Goal: Task Accomplishment & Management: Use online tool/utility

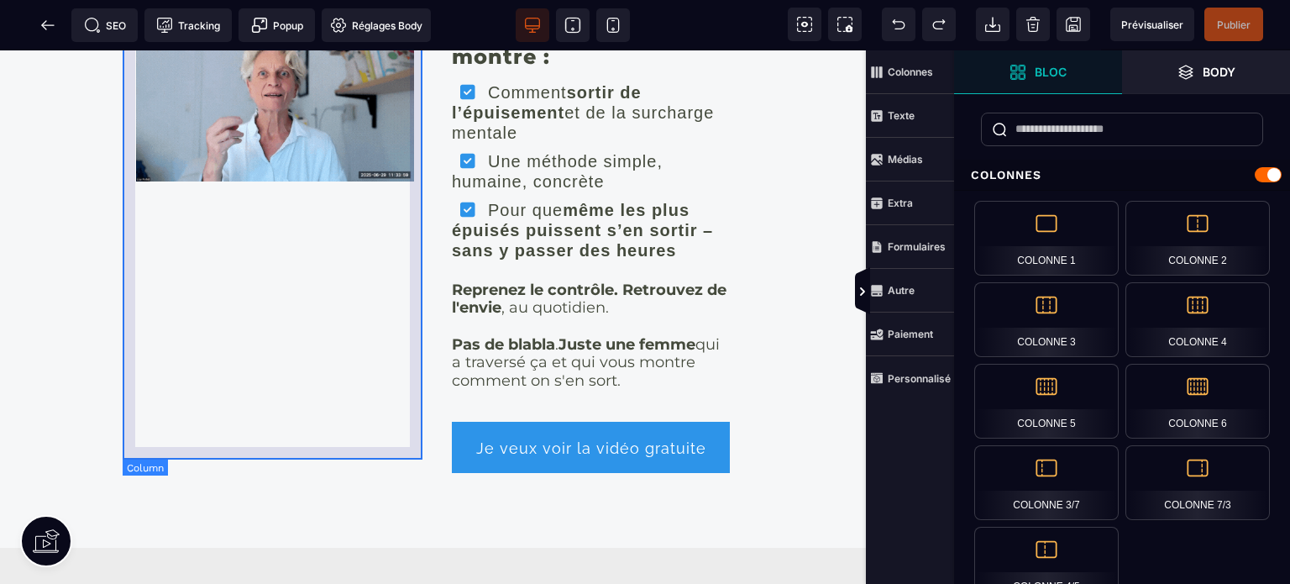
scroll to position [252, 0]
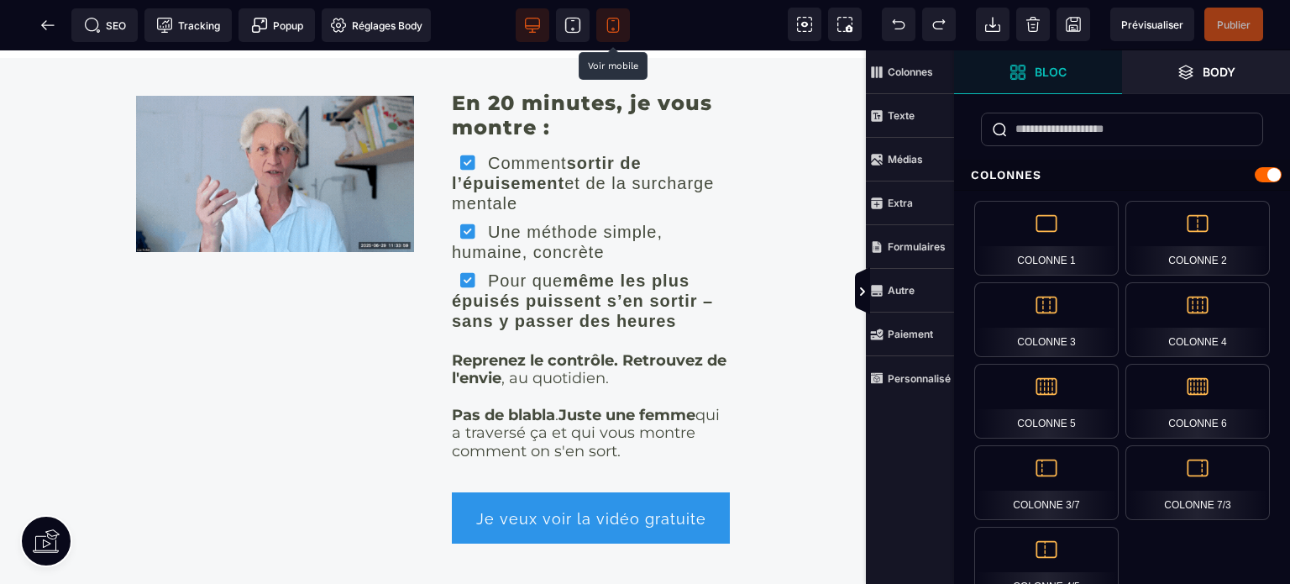
click at [610, 23] on icon at bounding box center [613, 25] width 17 height 17
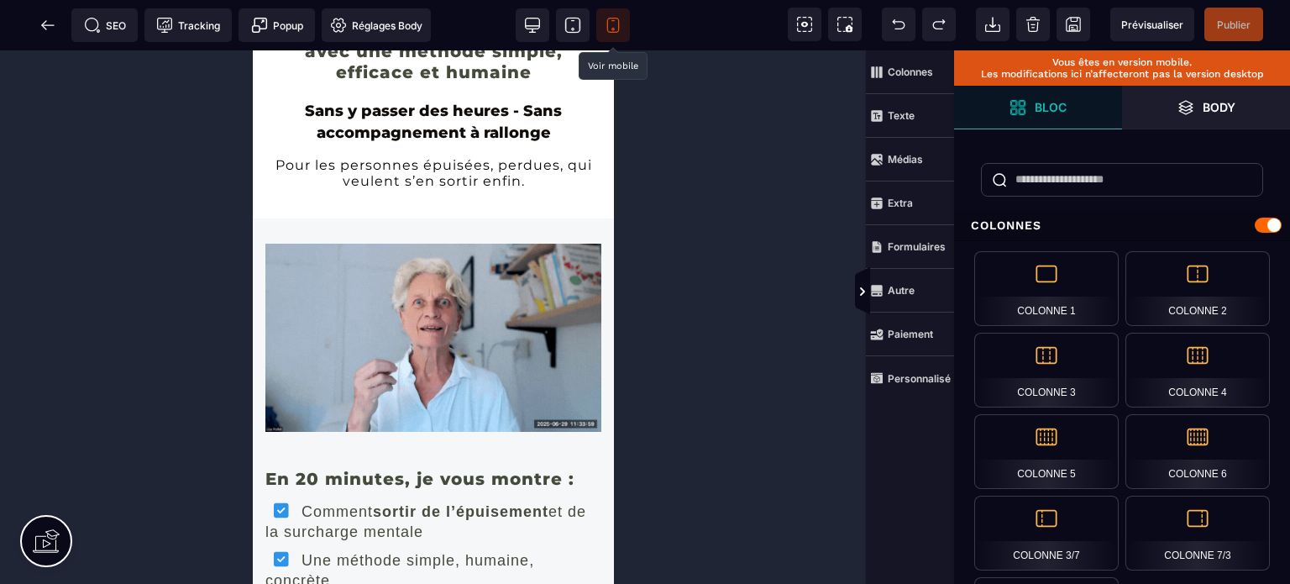
scroll to position [0, 0]
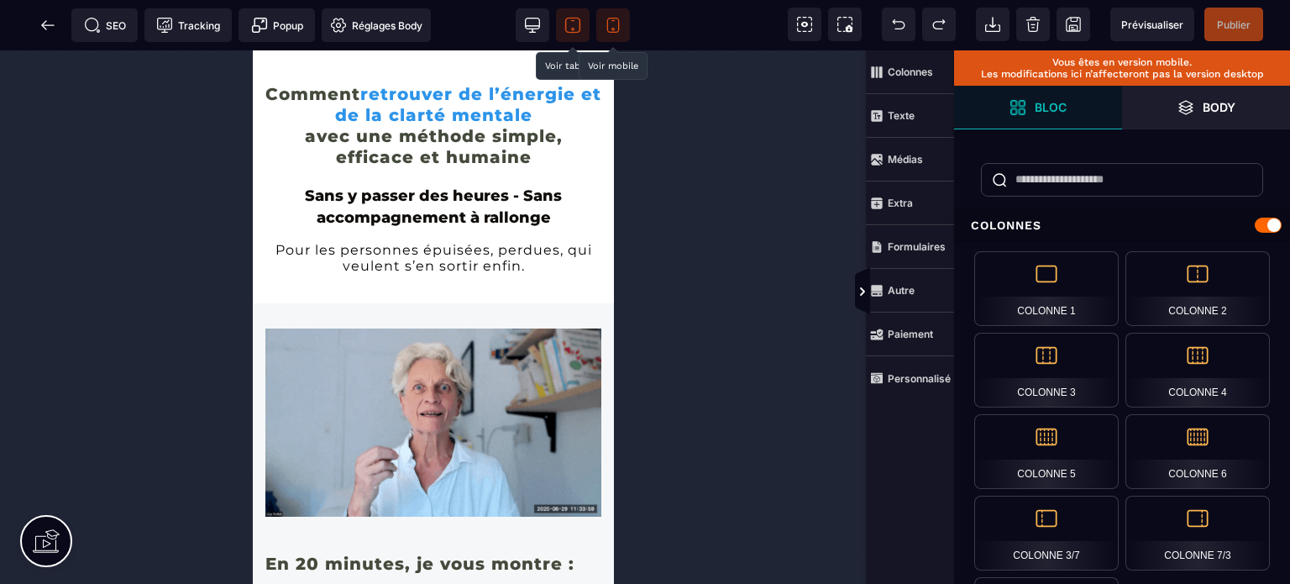
click at [568, 21] on icon at bounding box center [572, 25] width 17 height 17
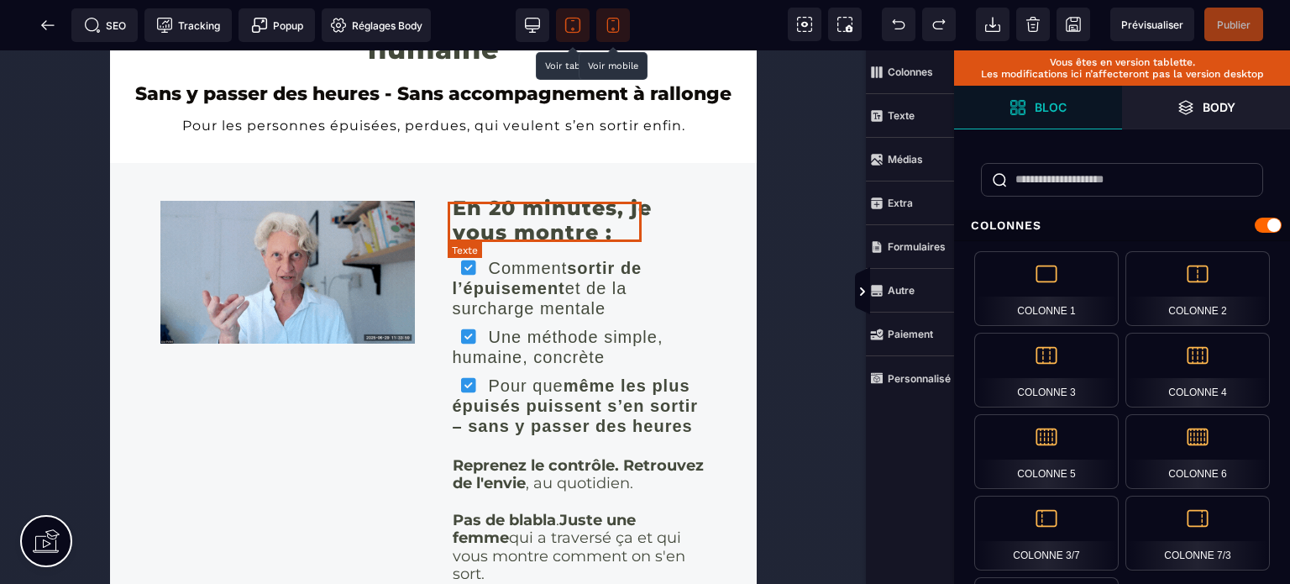
scroll to position [252, 0]
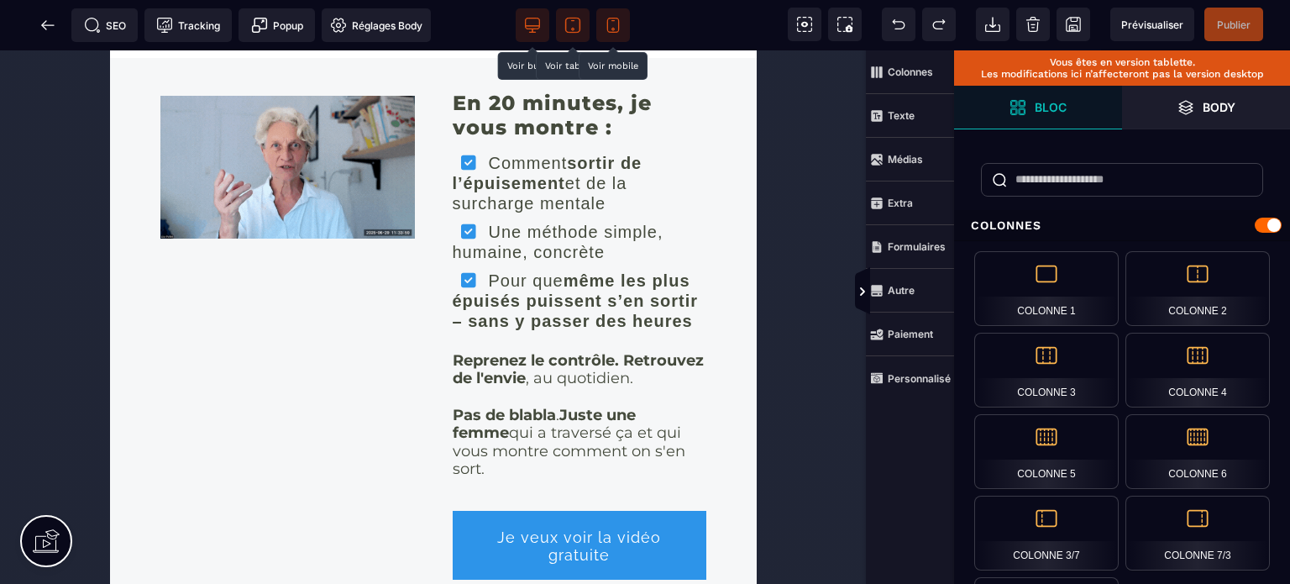
click at [533, 21] on icon at bounding box center [532, 25] width 17 height 17
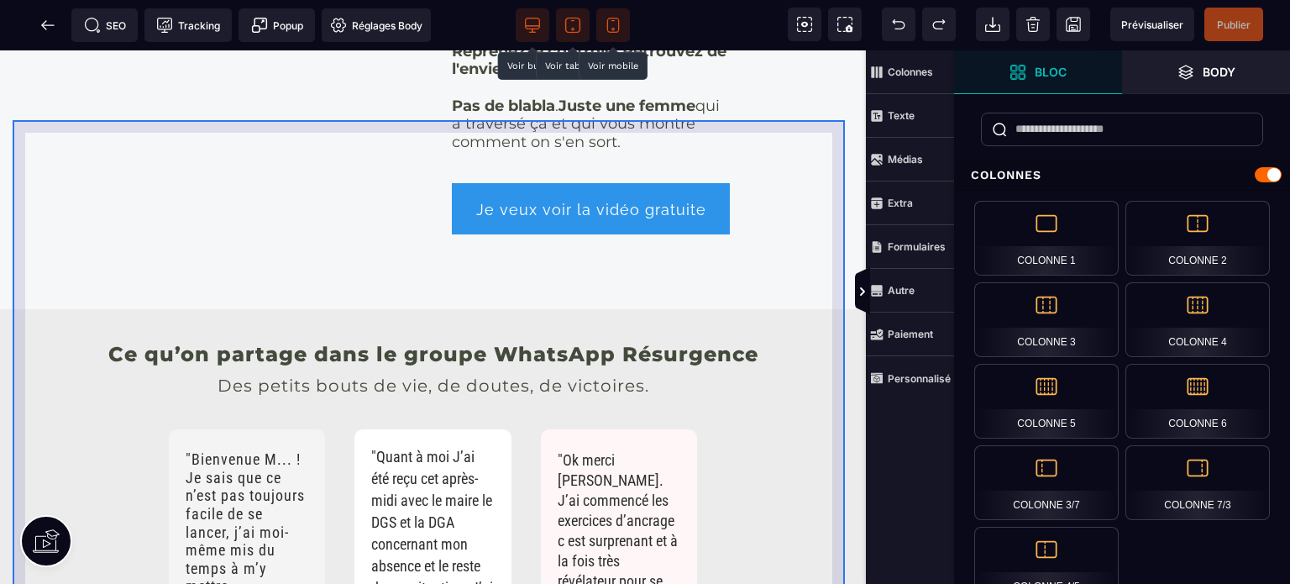
scroll to position [365, 0]
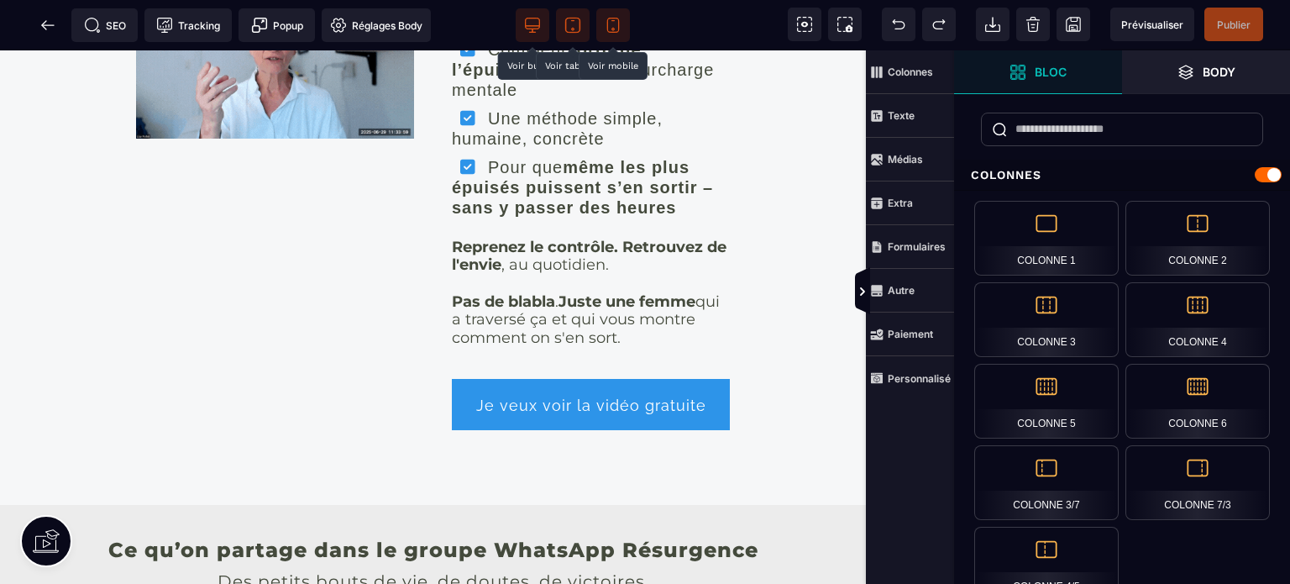
click at [608, 24] on icon at bounding box center [613, 25] width 17 height 17
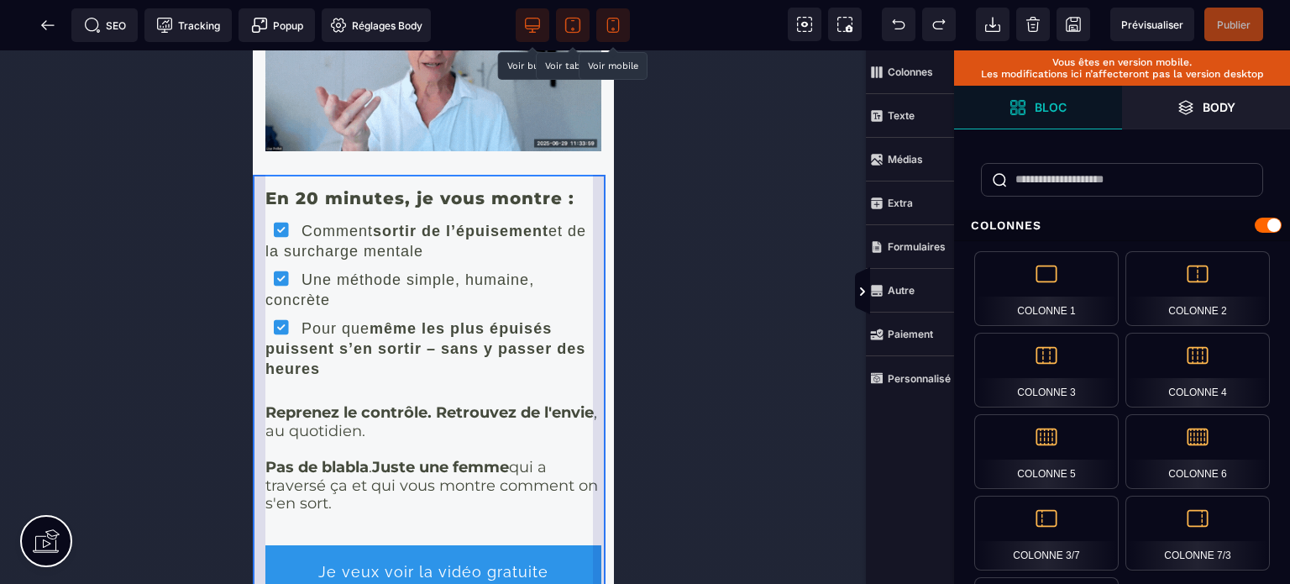
scroll to position [197, 0]
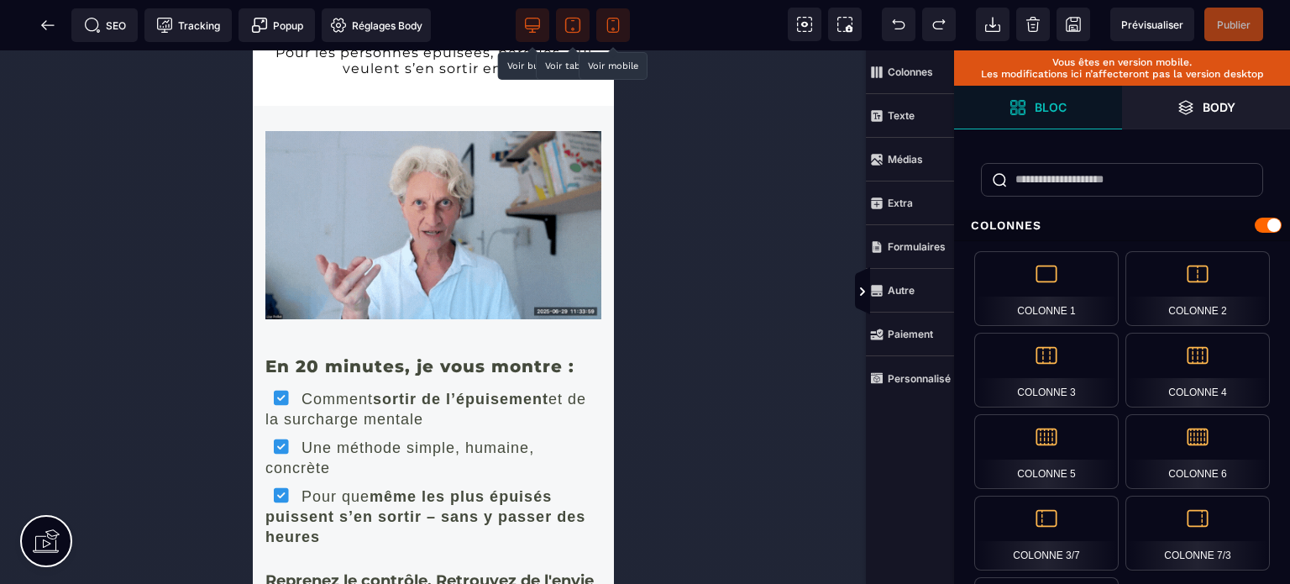
click at [534, 24] on icon at bounding box center [532, 25] width 17 height 17
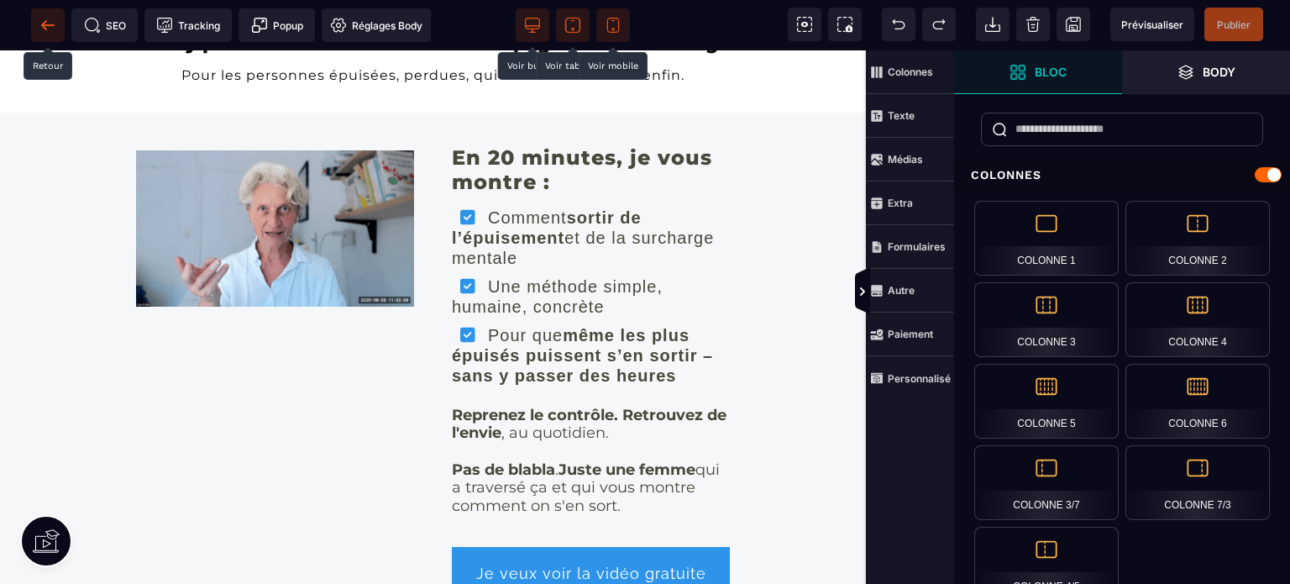
click at [53, 23] on icon at bounding box center [47, 25] width 17 height 17
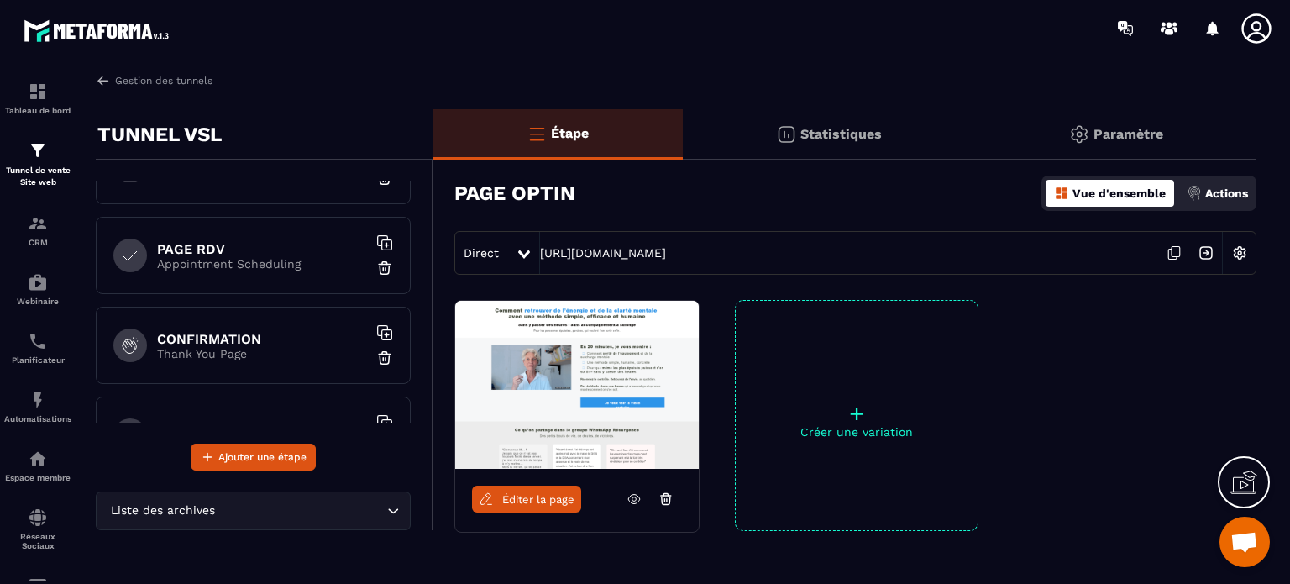
scroll to position [205, 0]
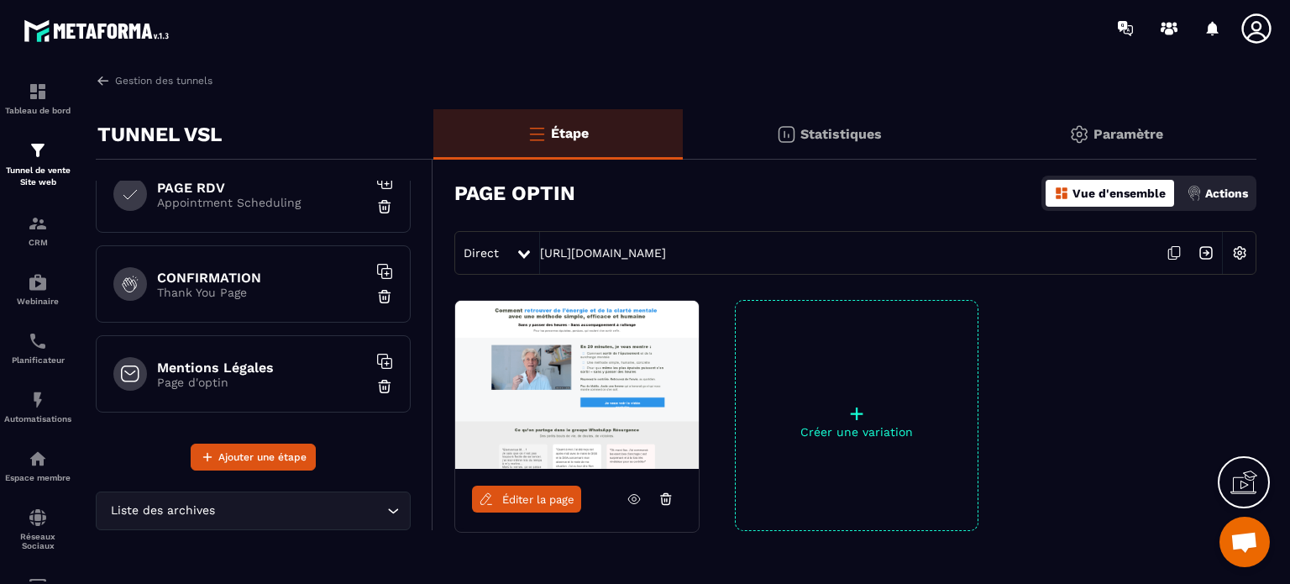
click at [634, 501] on icon at bounding box center [634, 498] width 15 height 15
click at [199, 273] on h6 "CONFIRMATION" at bounding box center [262, 278] width 210 height 16
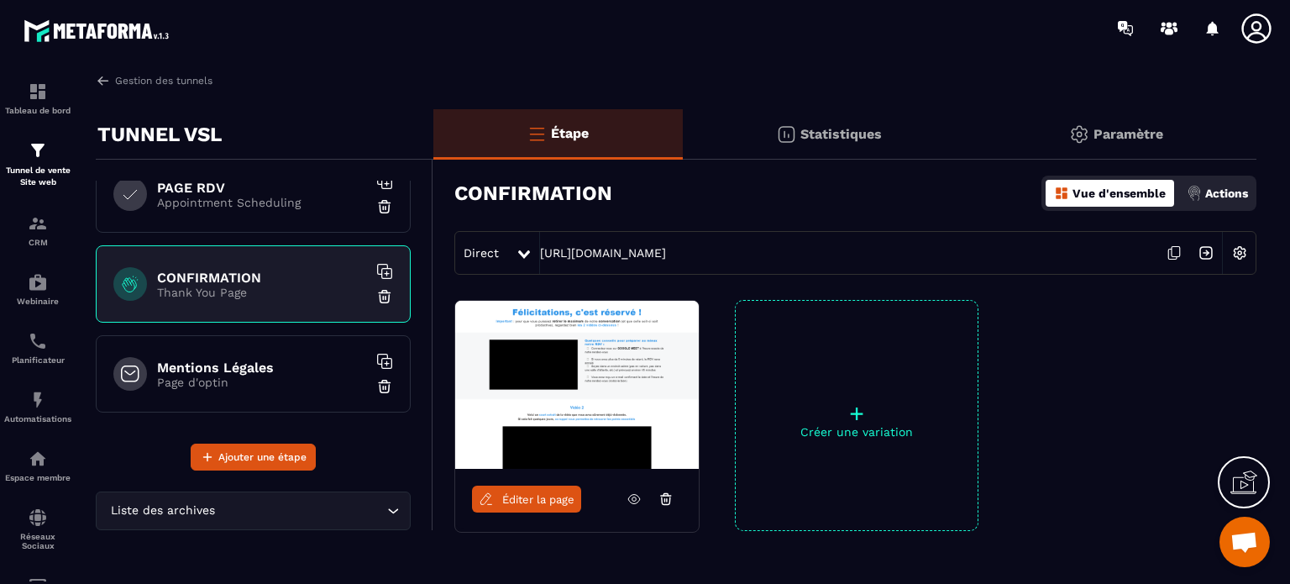
click at [828, 136] on p "Statistiques" at bounding box center [841, 134] width 81 height 16
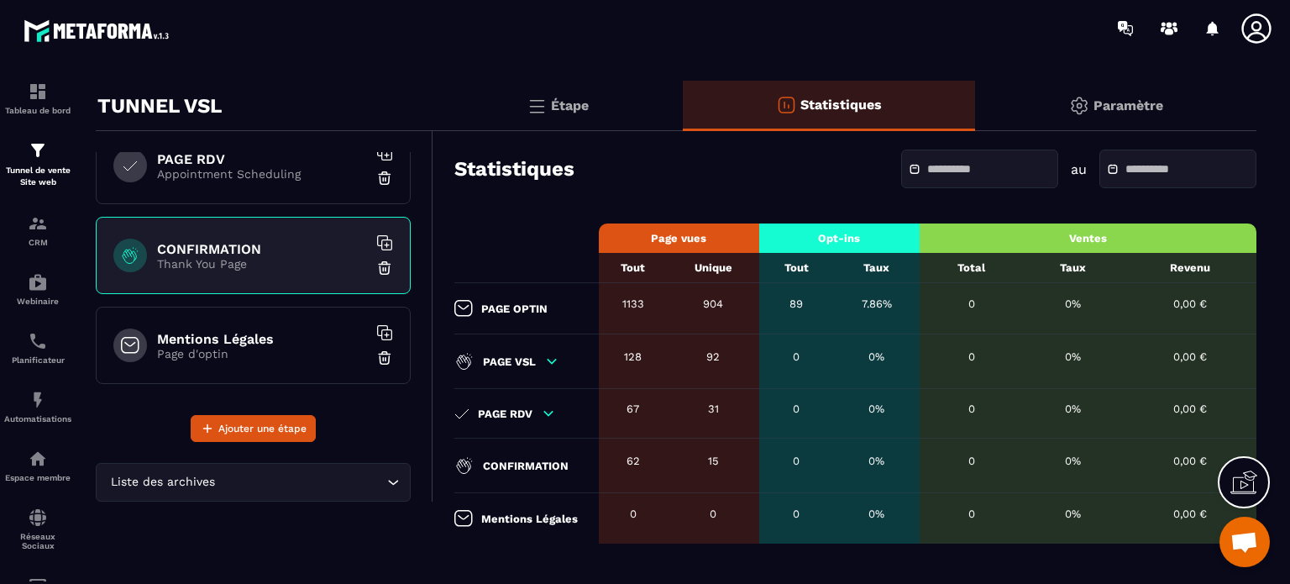
scroll to position [45, 0]
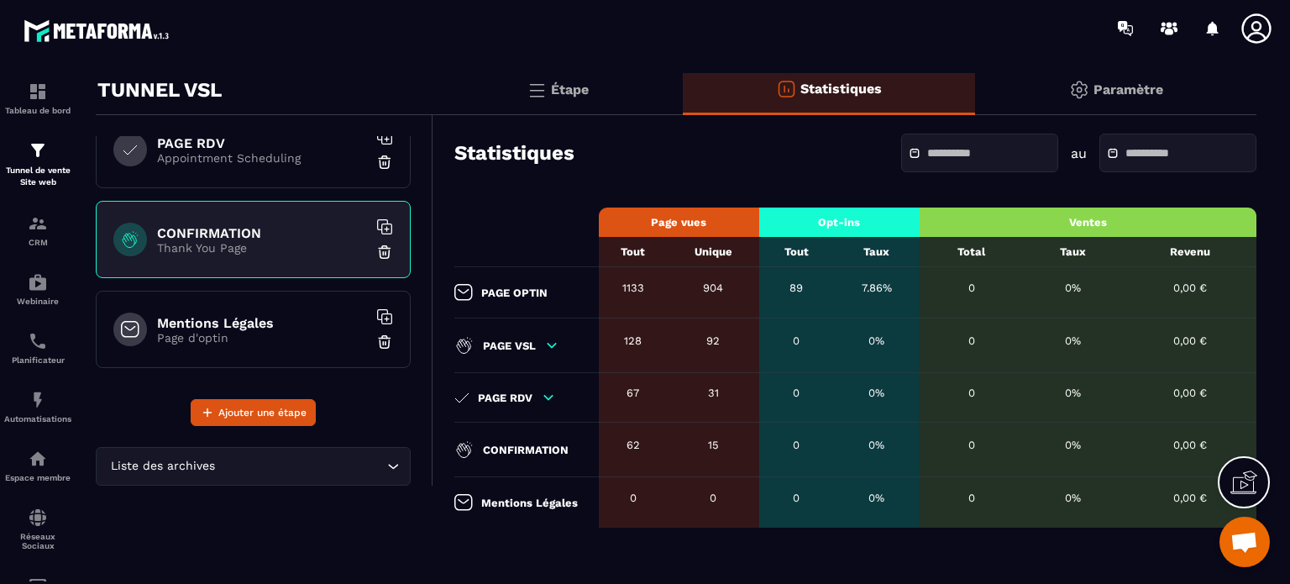
click at [964, 145] on div at bounding box center [979, 153] width 157 height 39
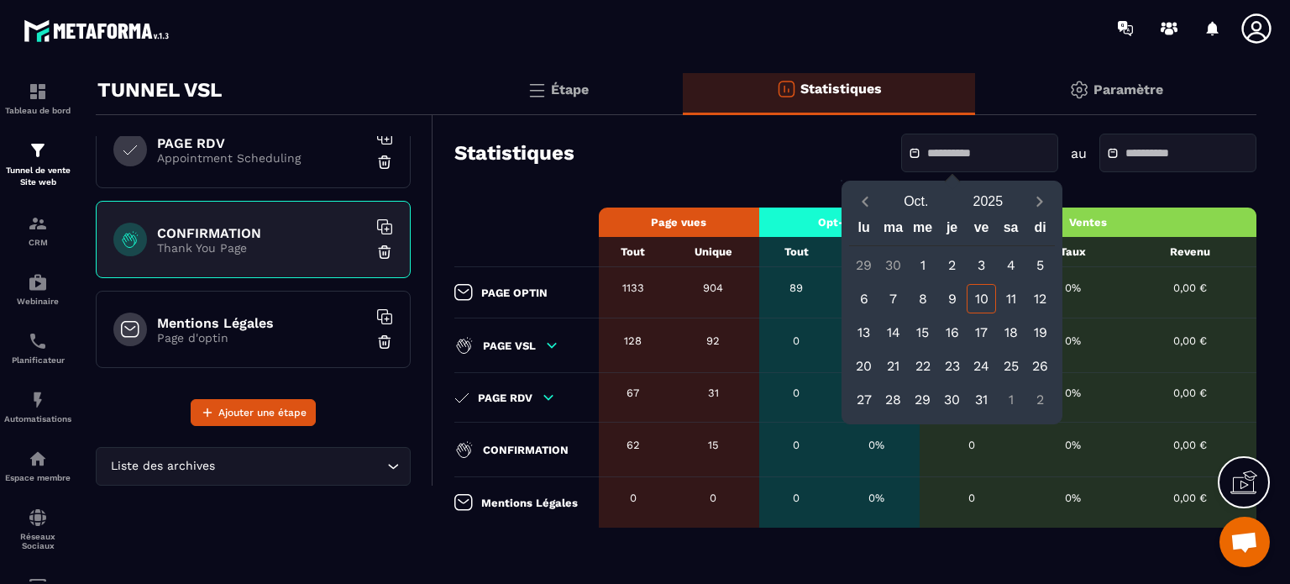
click at [927, 152] on input "text" at bounding box center [986, 153] width 118 height 13
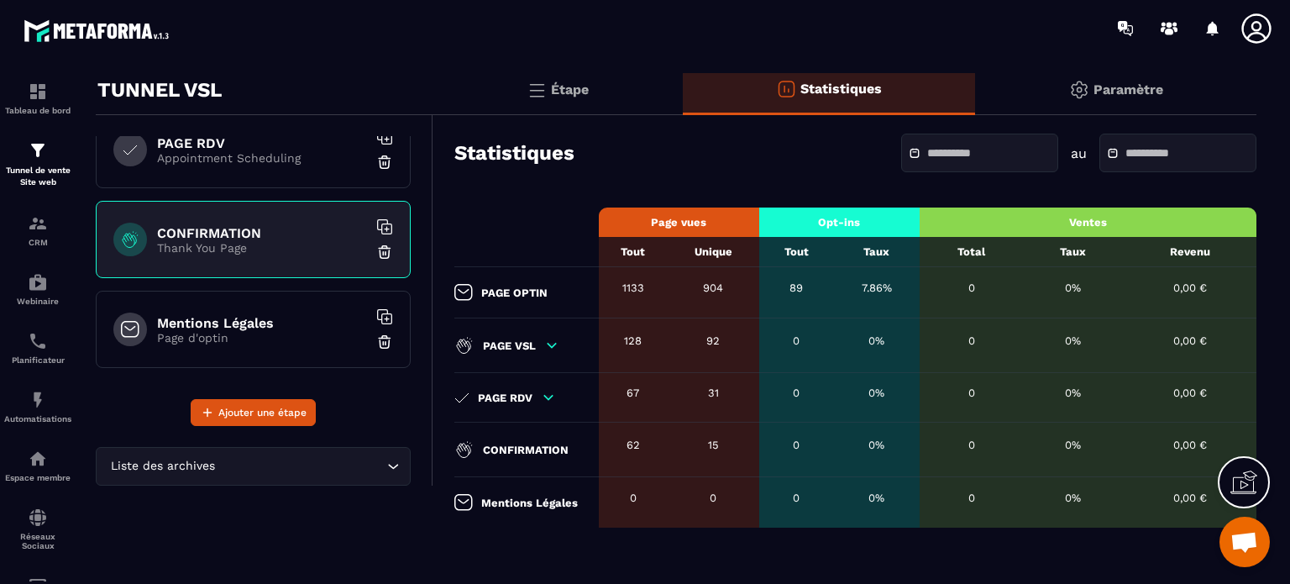
click at [927, 152] on input "text" at bounding box center [986, 153] width 118 height 13
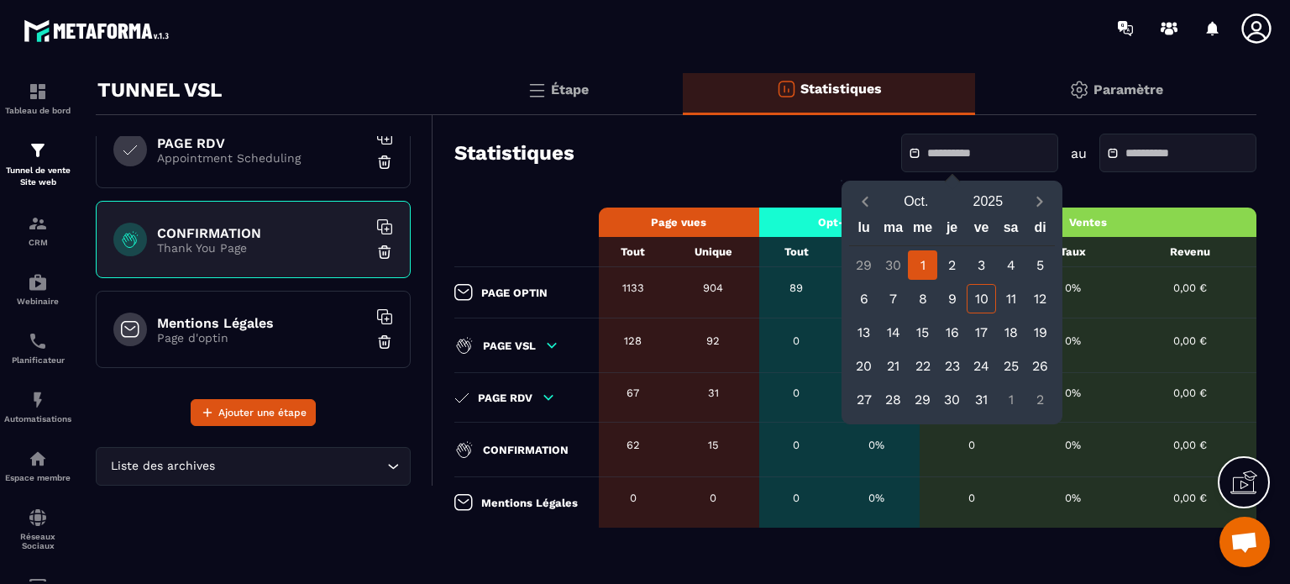
click at [921, 268] on div "1" at bounding box center [922, 264] width 29 height 29
type input "**********"
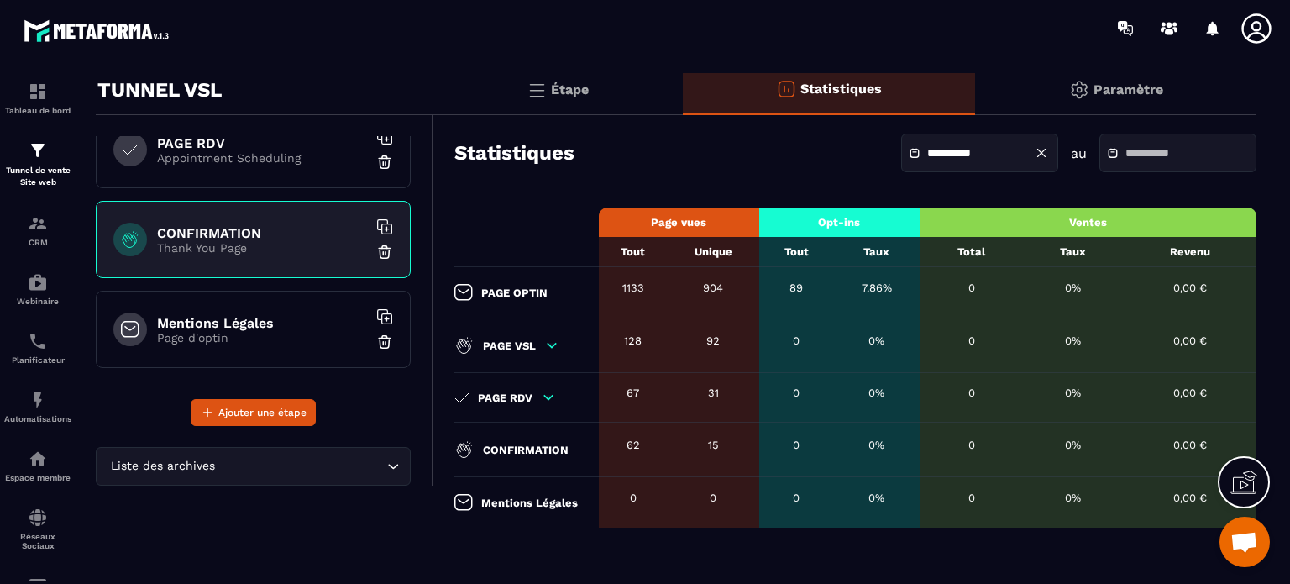
click at [1129, 155] on input "text" at bounding box center [1185, 153] width 118 height 13
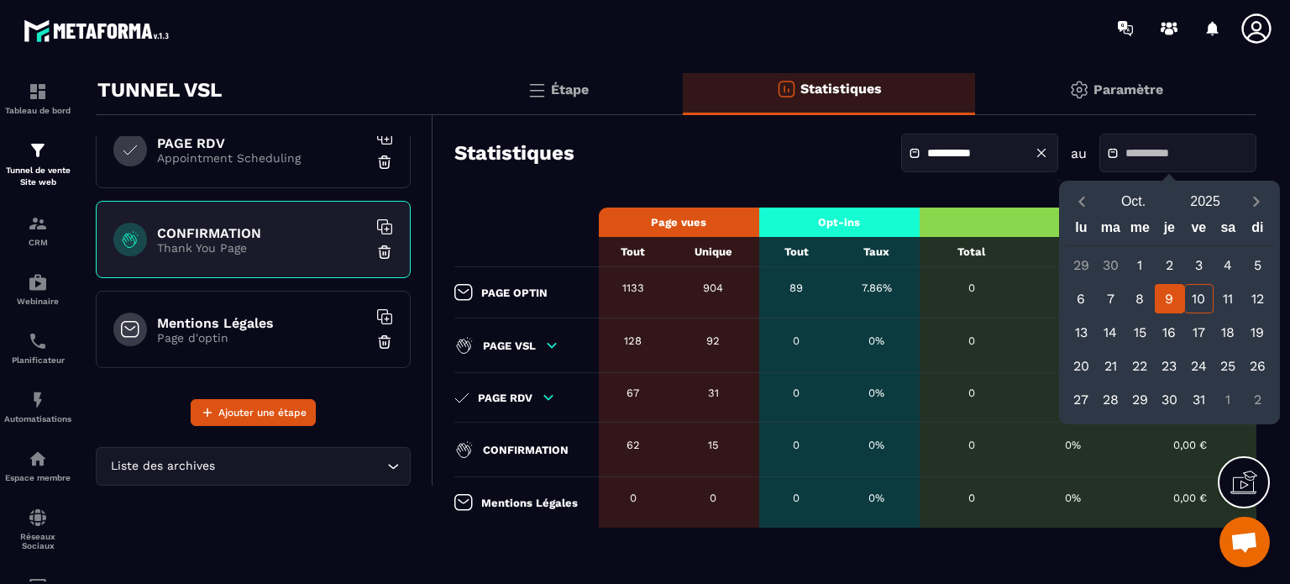
click at [1172, 294] on div "9" at bounding box center [1169, 298] width 29 height 29
type input "**********"
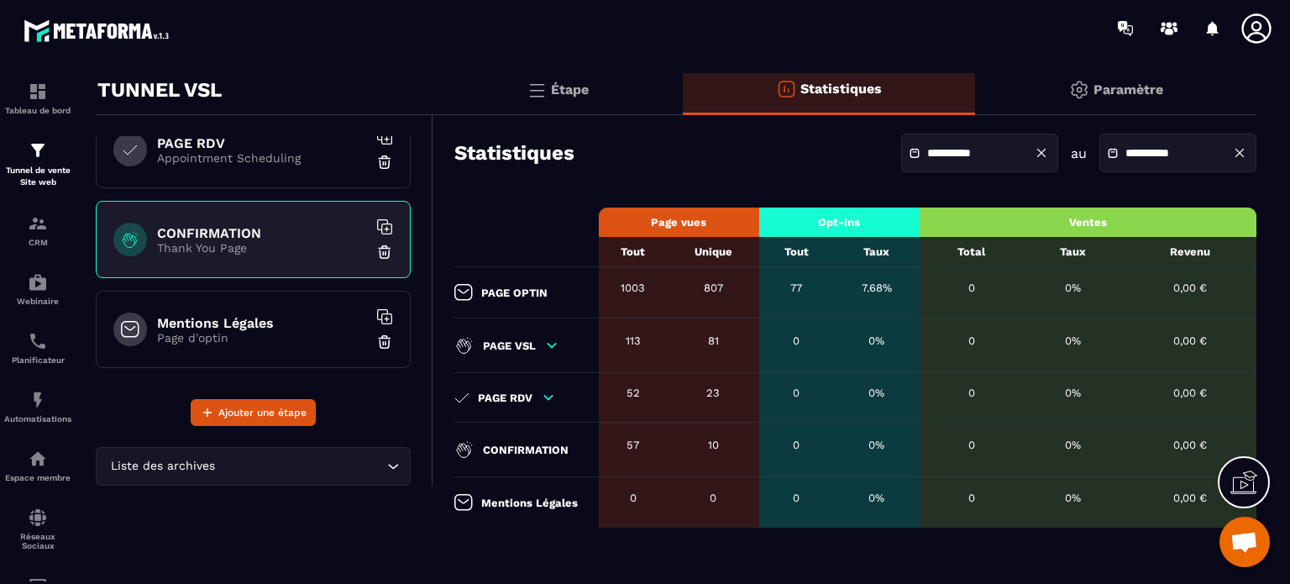
click at [1119, 88] on p "Paramètre" at bounding box center [1129, 89] width 70 height 16
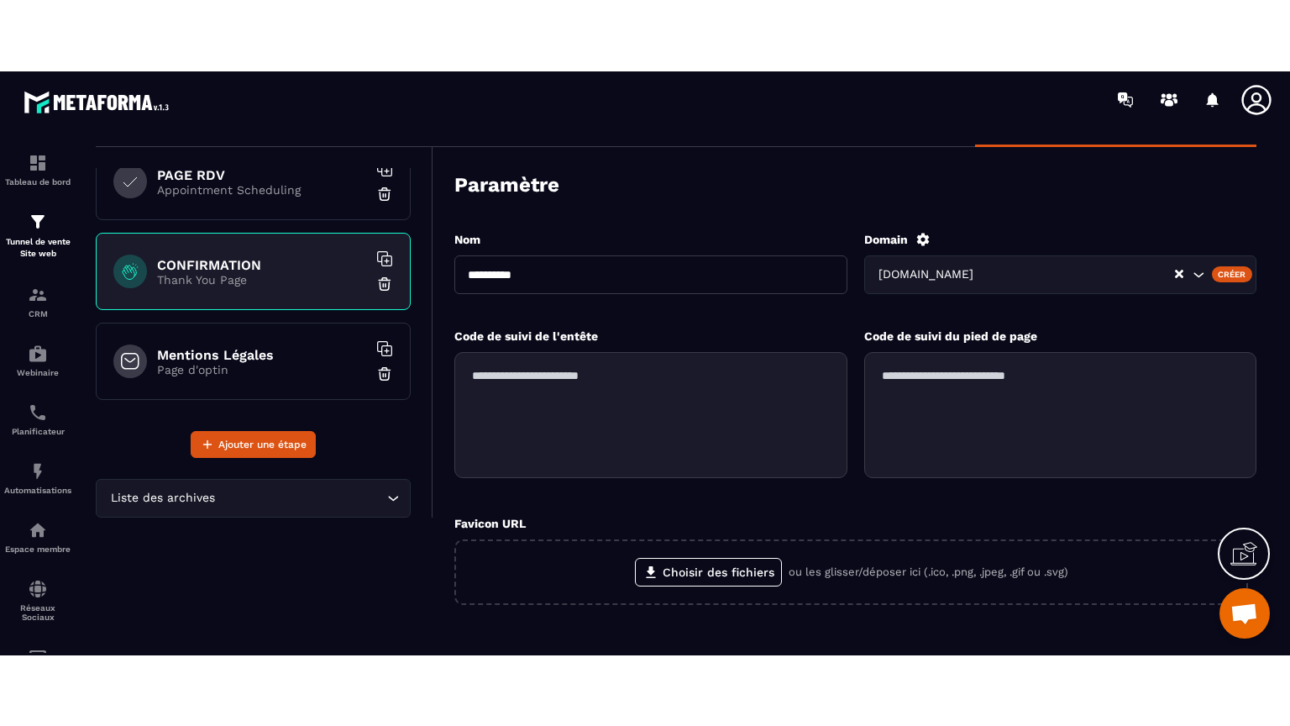
scroll to position [17321, 0]
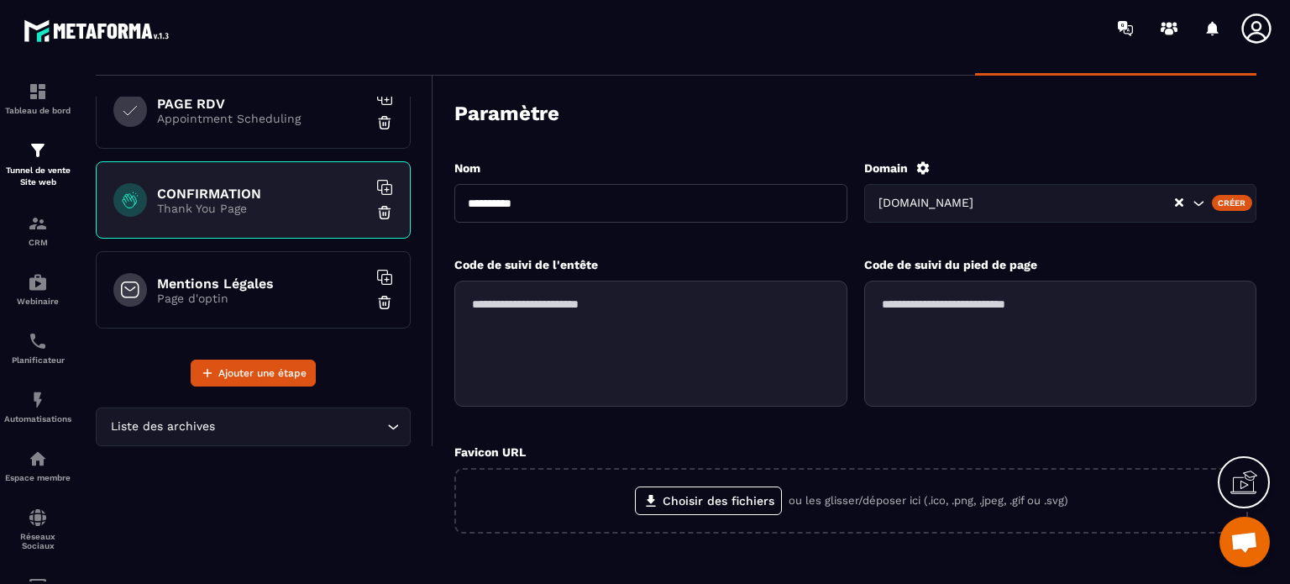
click at [1246, 485] on icon at bounding box center [1244, 482] width 27 height 27
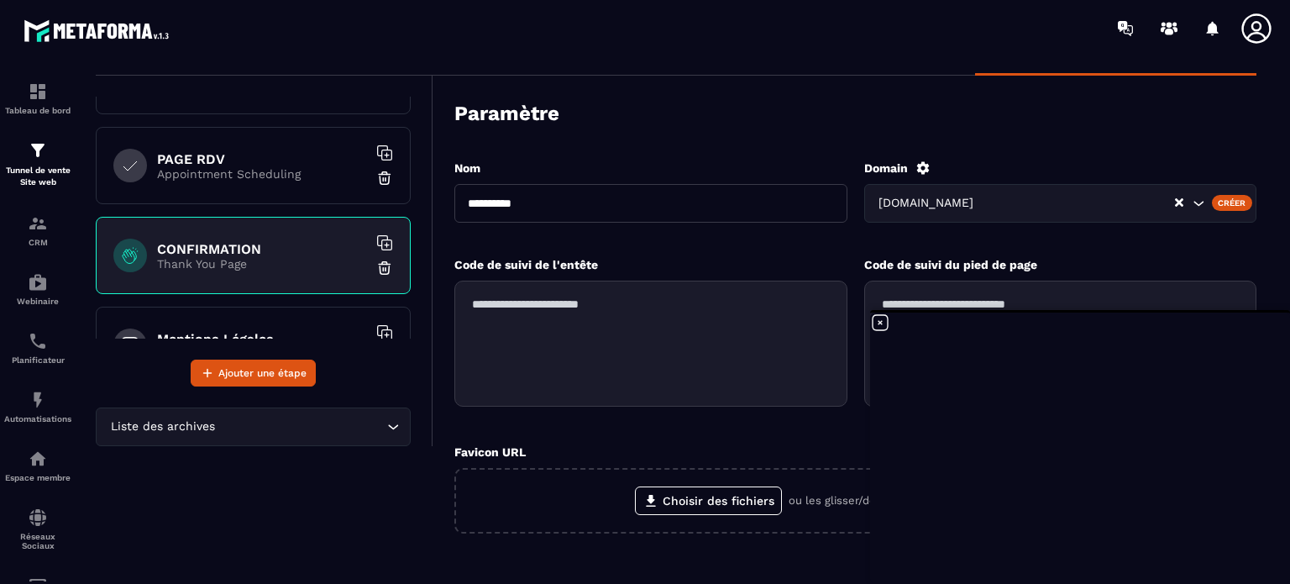
scroll to position [205, 0]
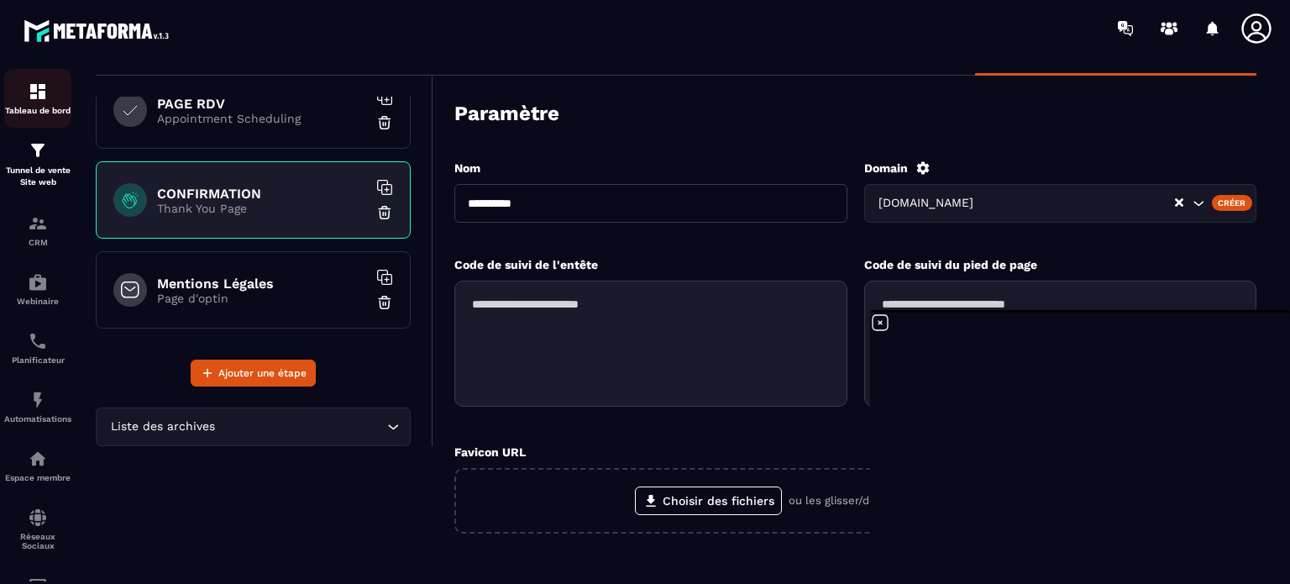
click at [37, 102] on div "Tableau de bord" at bounding box center [37, 98] width 67 height 34
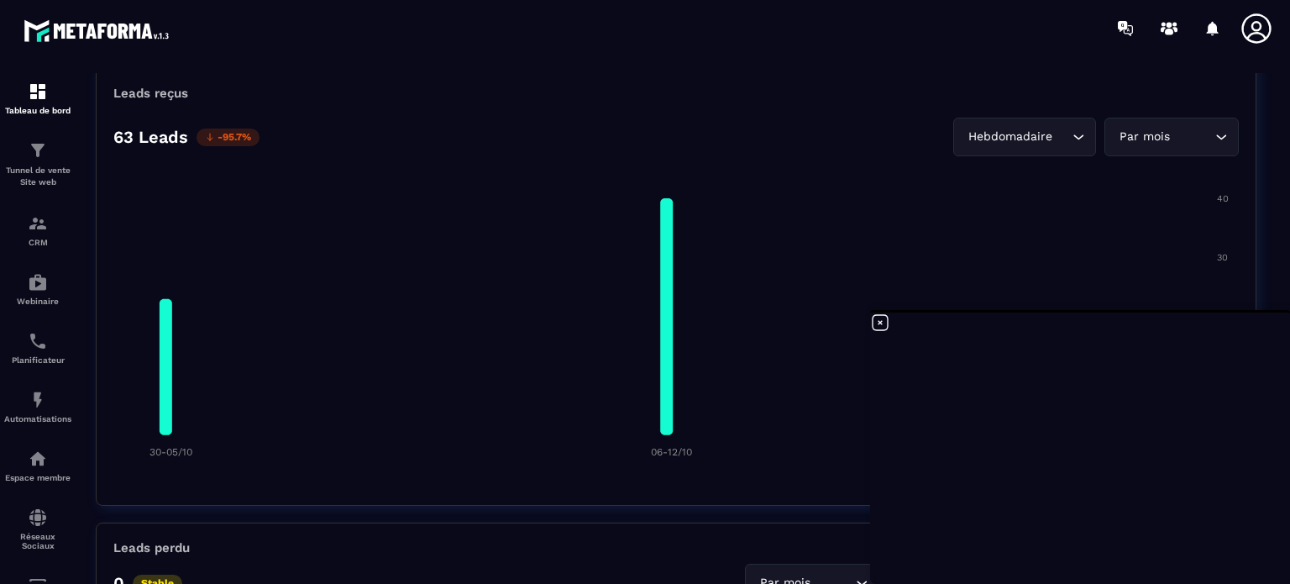
scroll to position [840, 0]
